Goal: Transaction & Acquisition: Download file/media

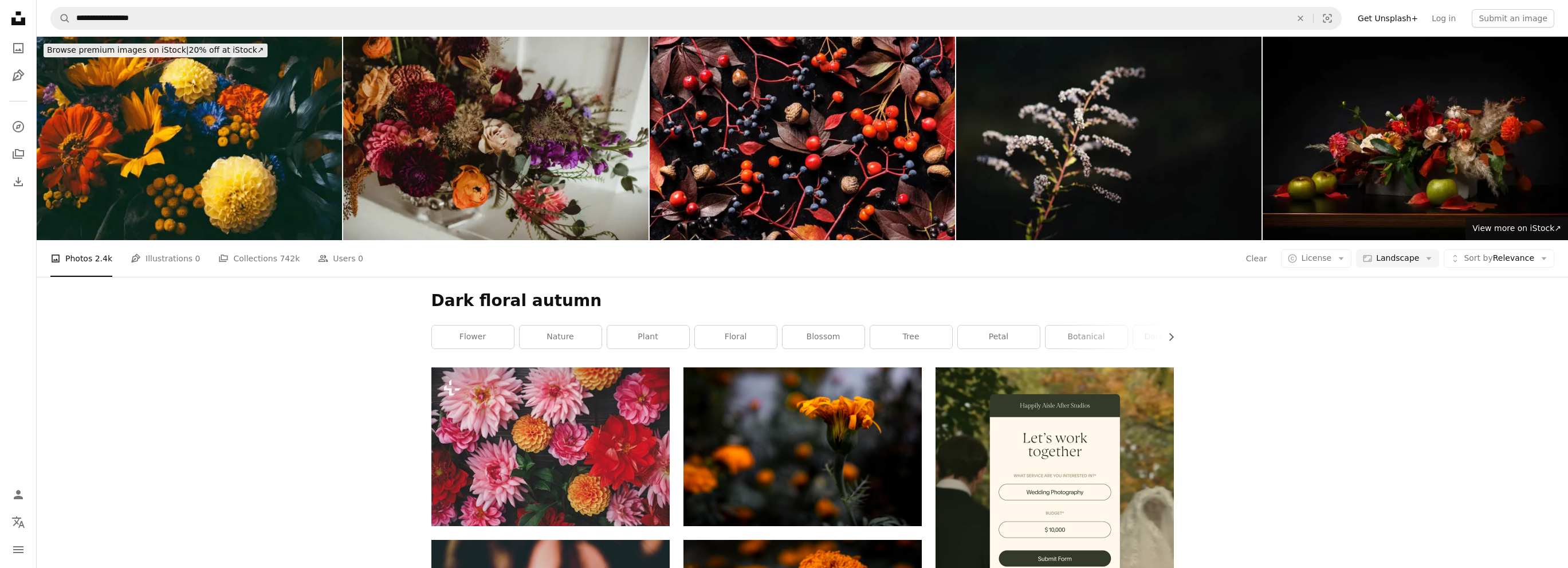
scroll to position [803, 0]
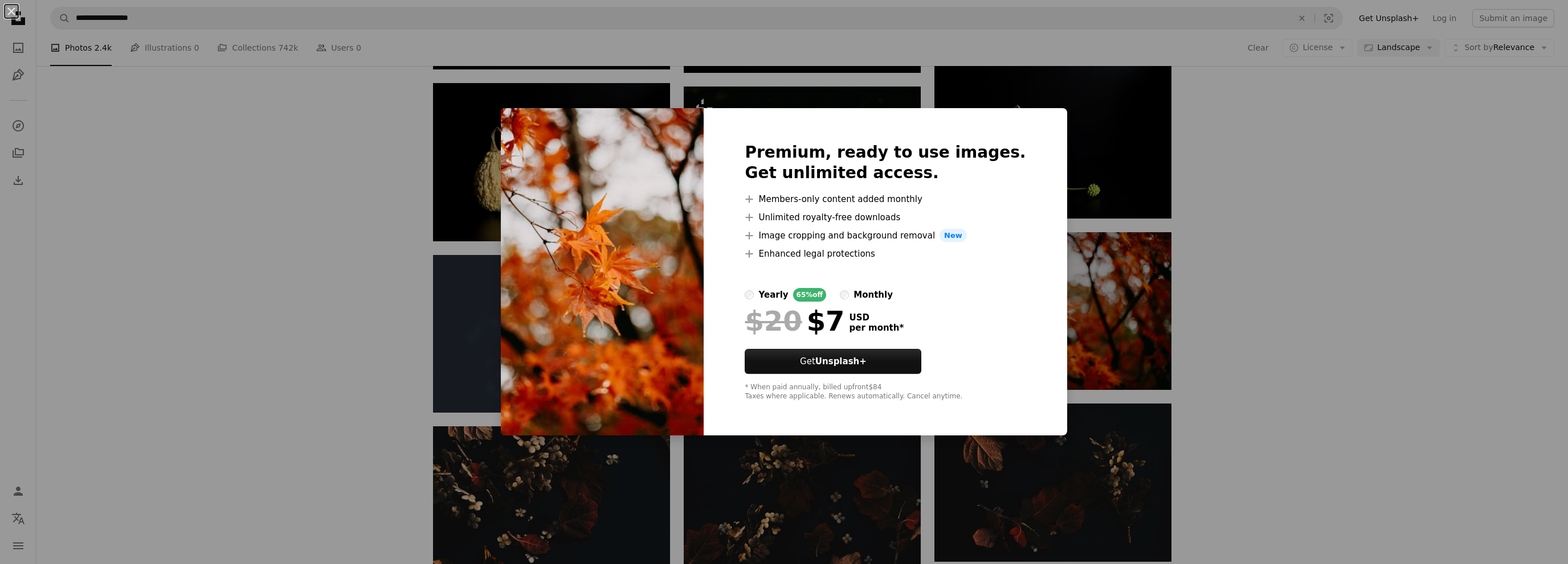
click at [1278, 282] on div "An X shape Premium, ready to use images. Get unlimited access. A plus sign Memb…" at bounding box center [784, 282] width 1568 height 564
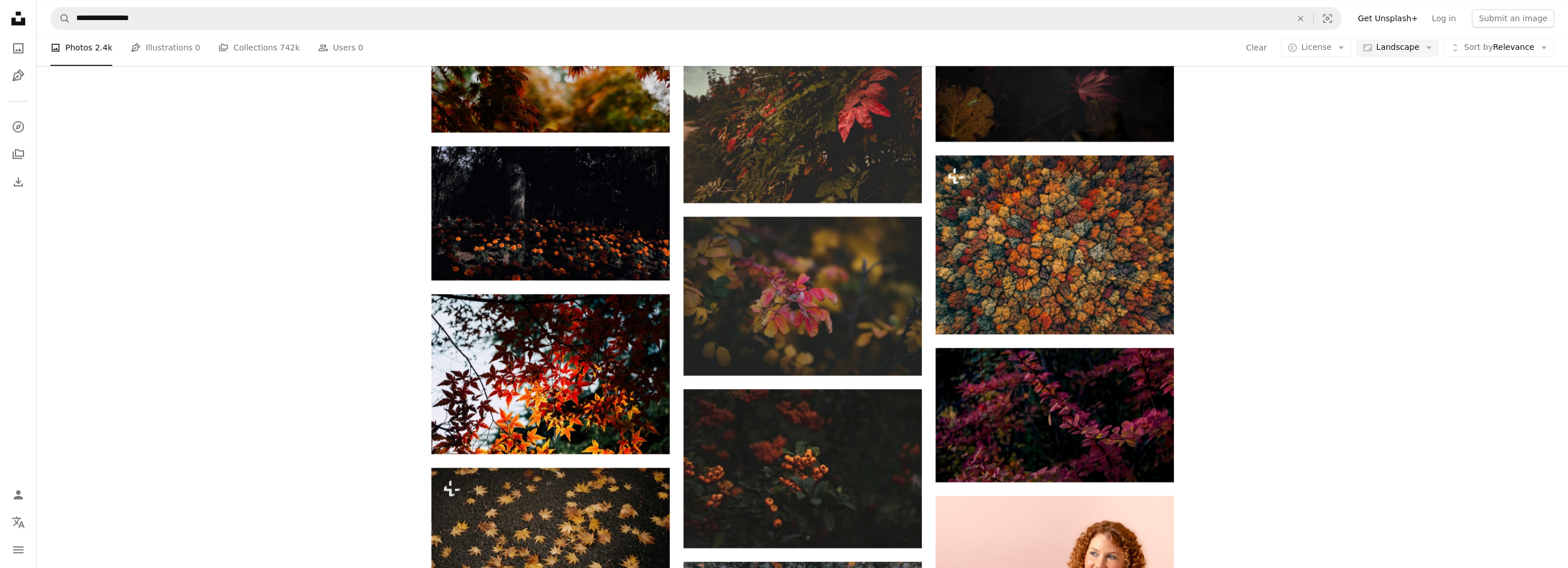
scroll to position [2638, 0]
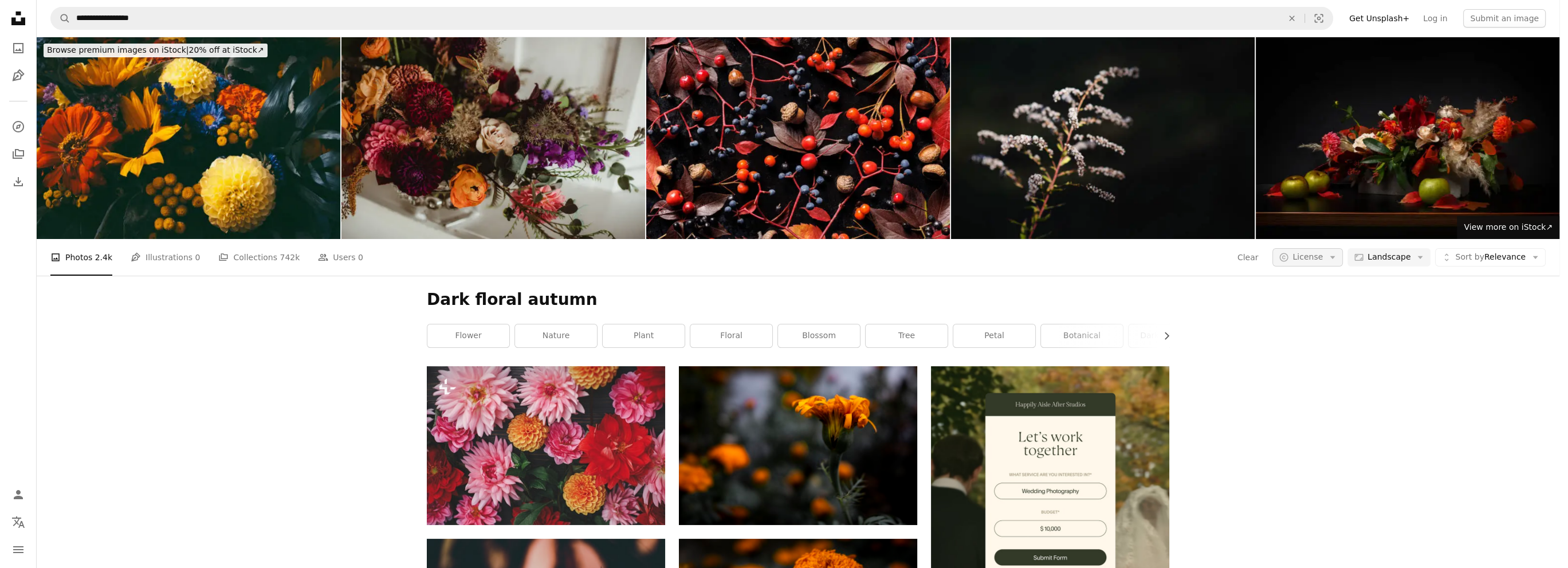
click at [1338, 252] on icon "Arrow down" at bounding box center [1332, 257] width 10 height 10
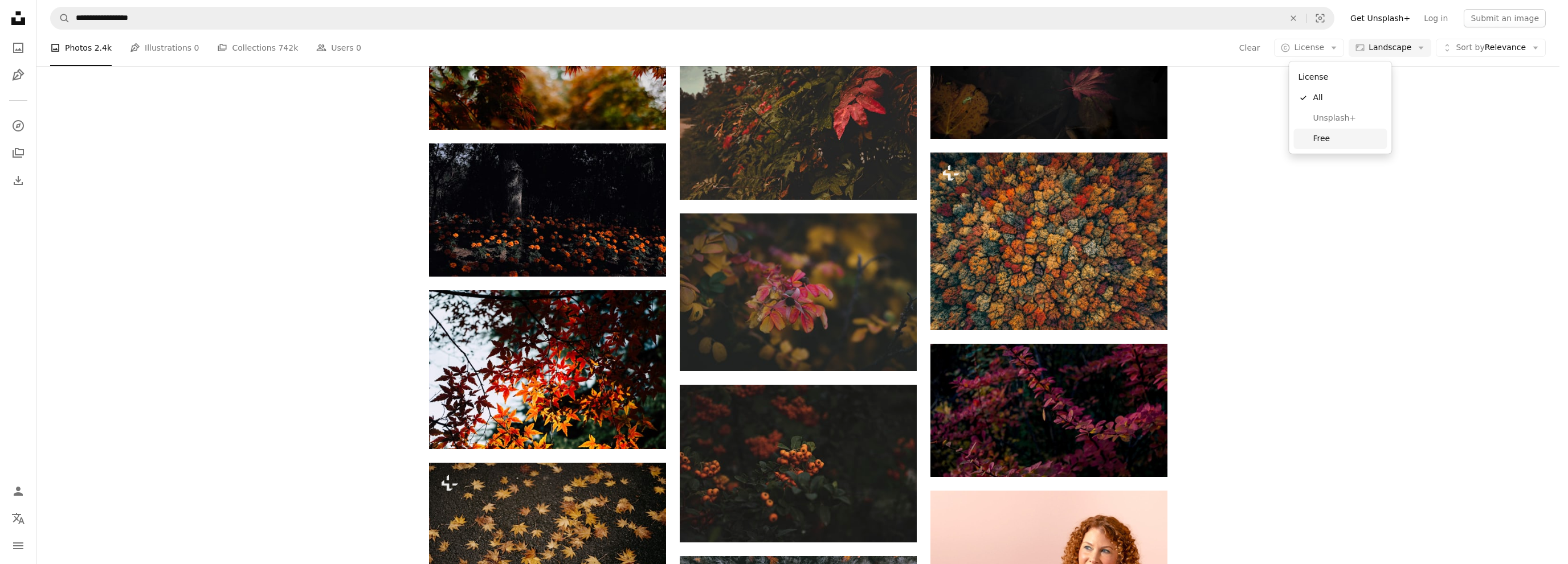
click at [1325, 140] on span "Free" at bounding box center [1347, 139] width 70 height 12
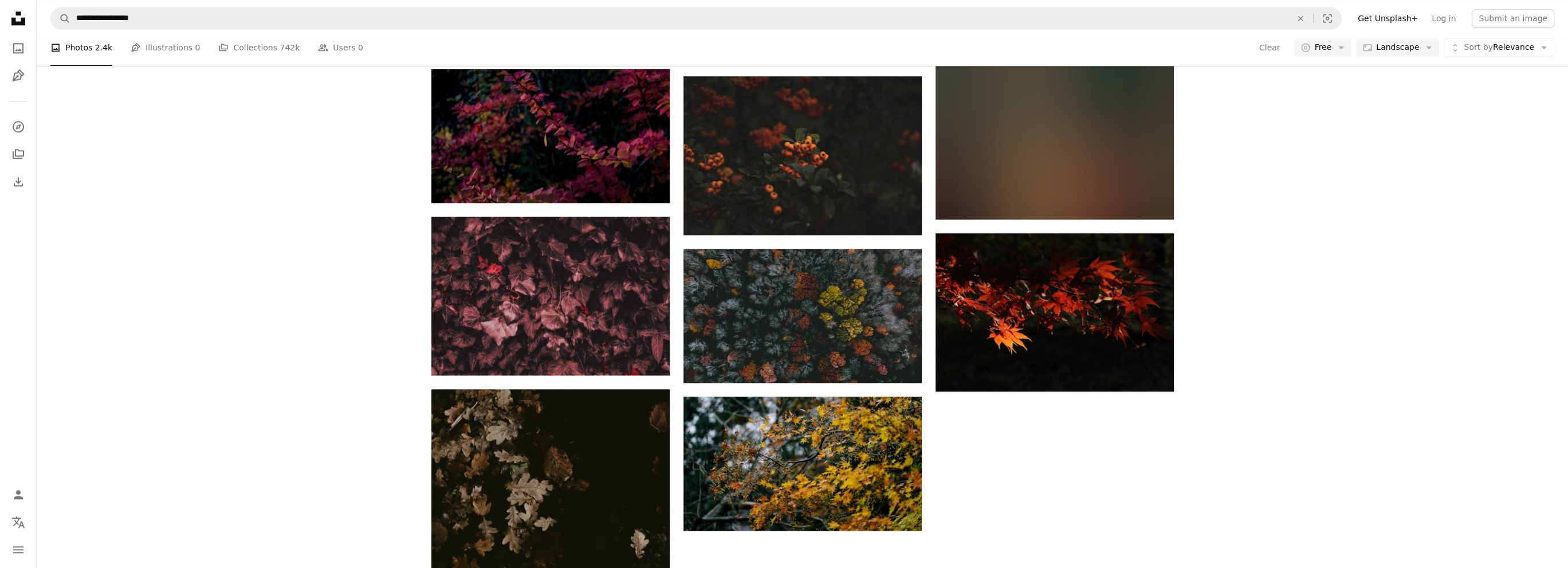
scroll to position [286, 0]
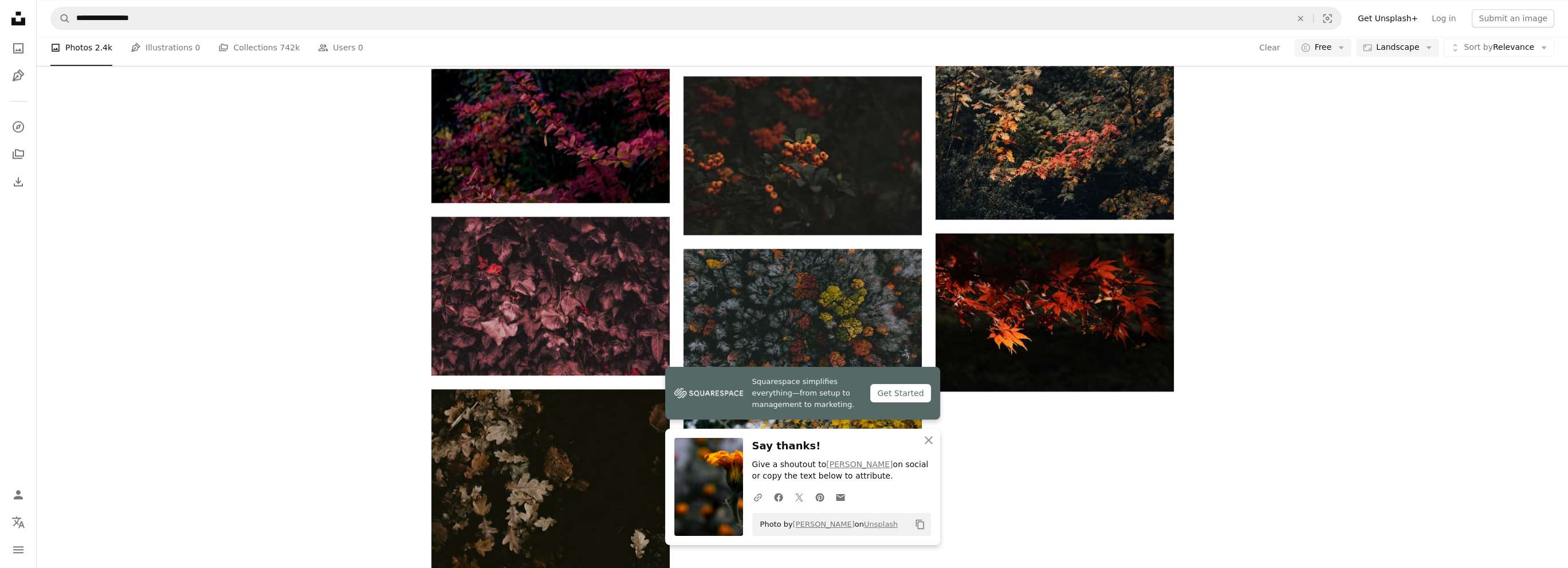
scroll to position [917, 0]
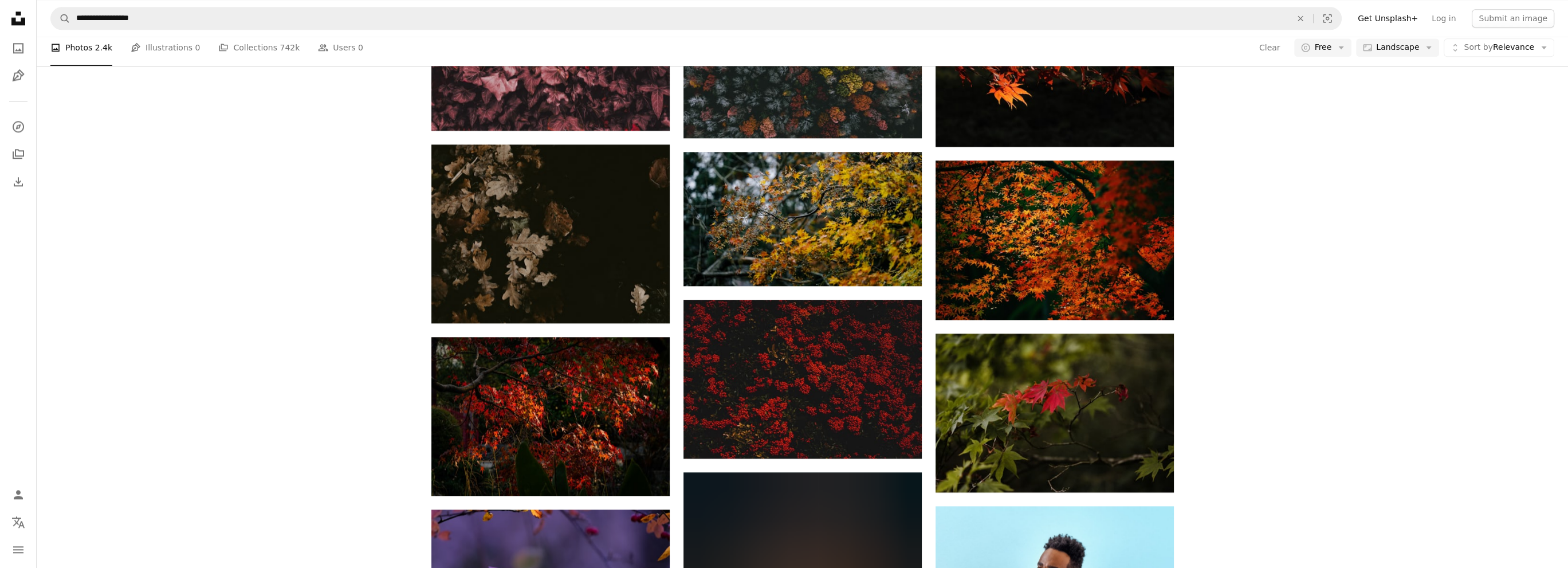
scroll to position [2121, 0]
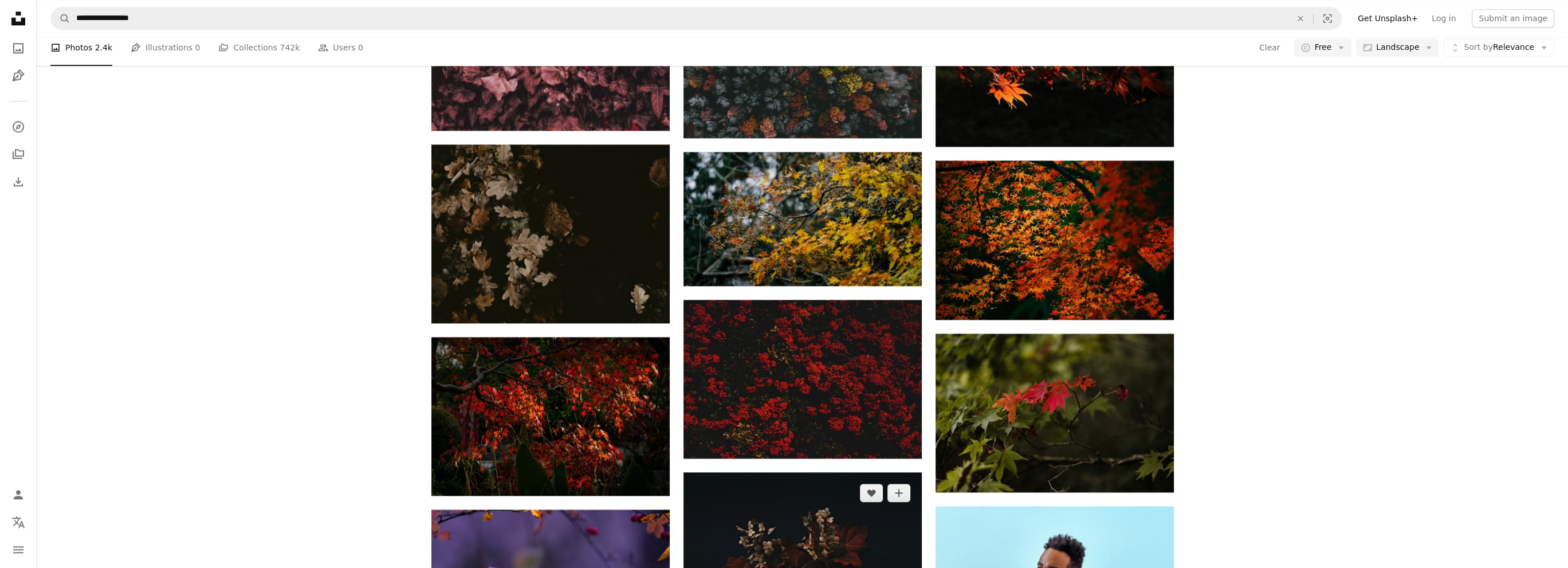
scroll to position [3268, 0]
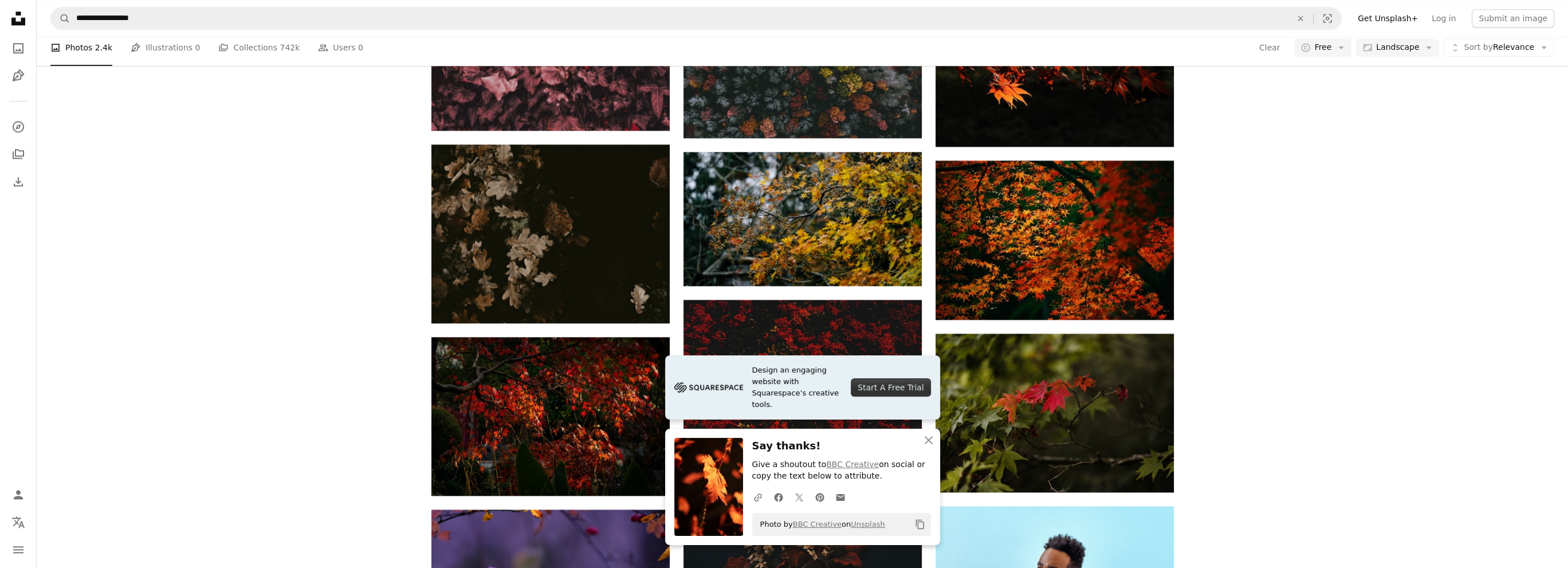
scroll to position [3555, 0]
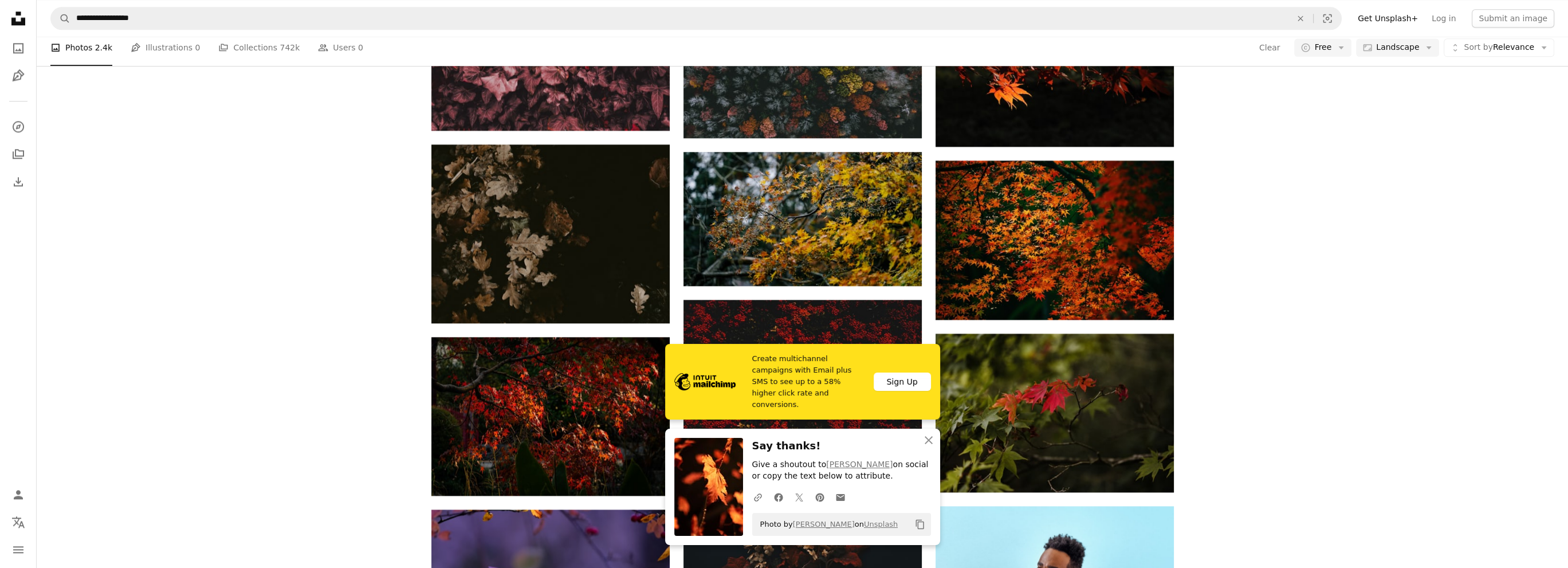
scroll to position [4071, 0]
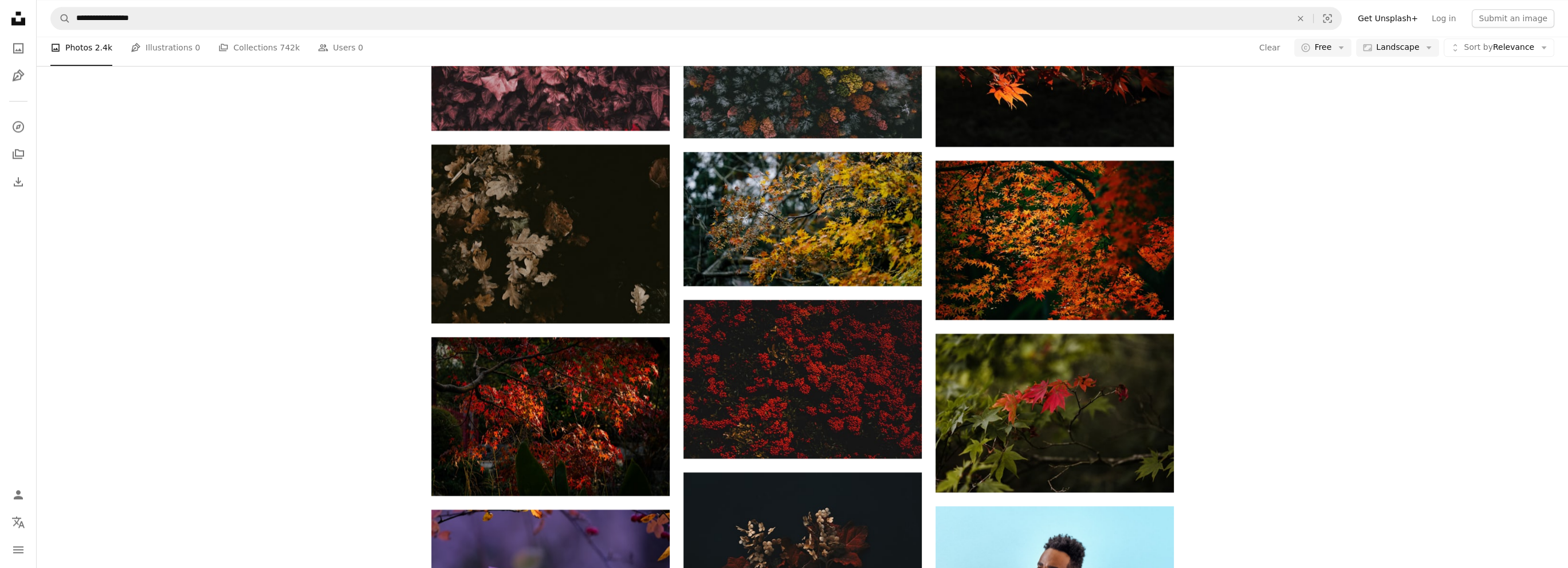
scroll to position [4530, 0]
drag, startPoint x: 902, startPoint y: 302, endPoint x: 846, endPoint y: 247, distance: 78.5
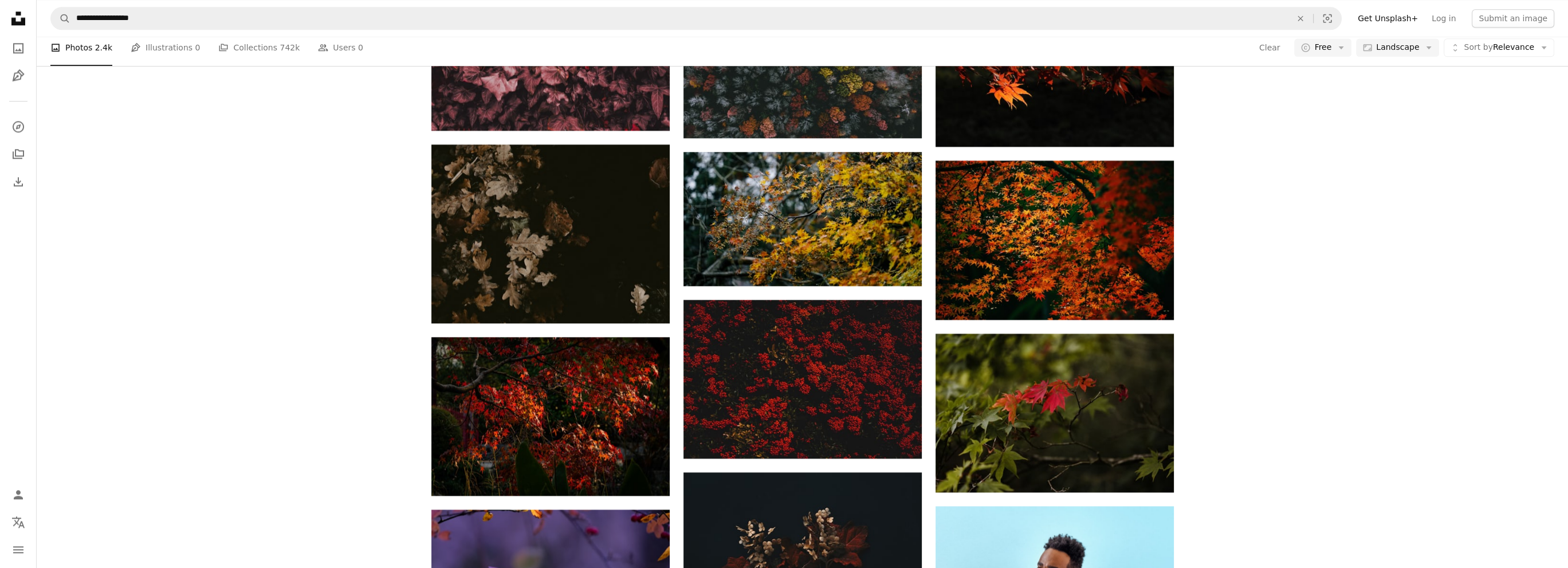
scroll to position [7454, 0]
